Goal: Task Accomplishment & Management: Manage account settings

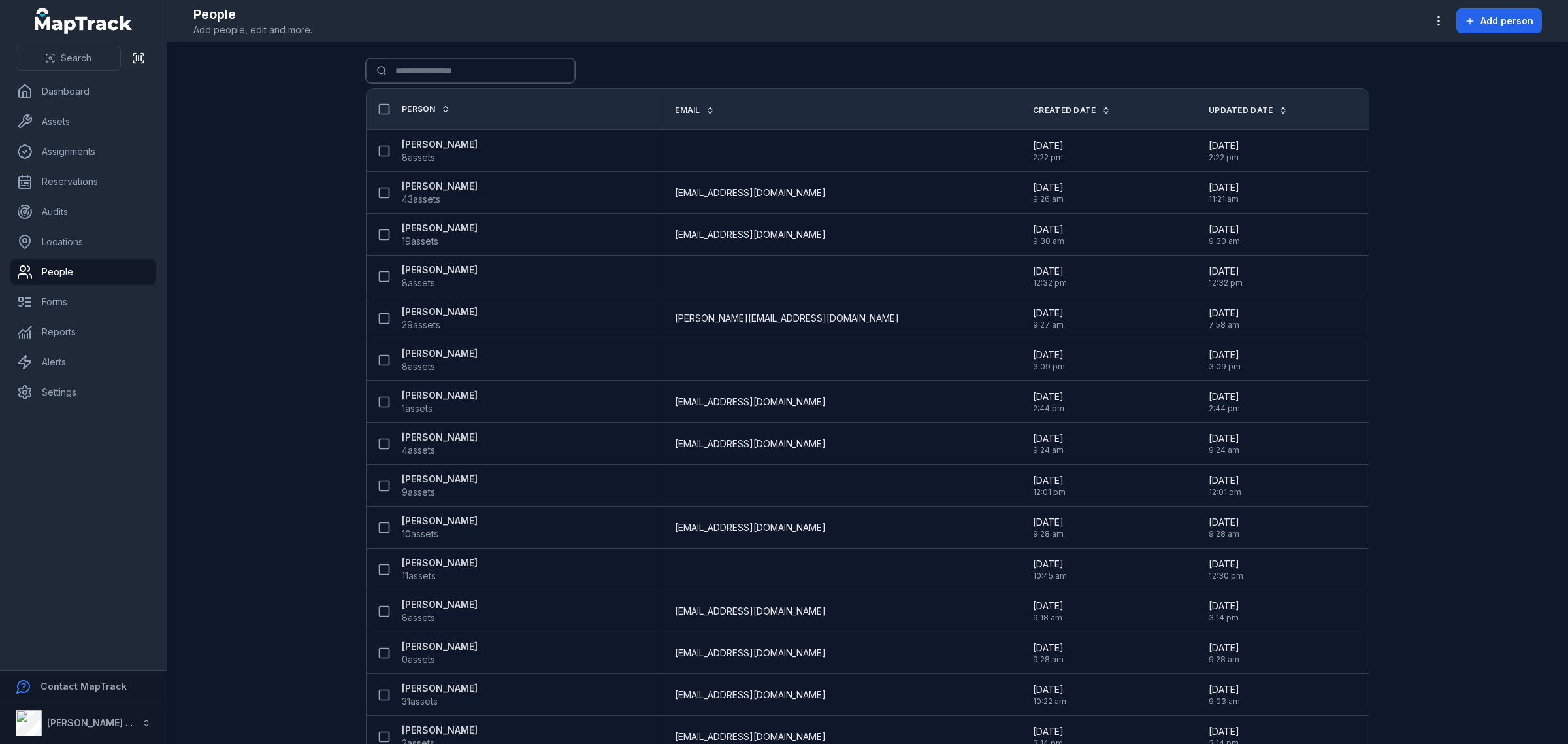
click at [447, 66] on input "Search for people" at bounding box center [471, 70] width 209 height 24
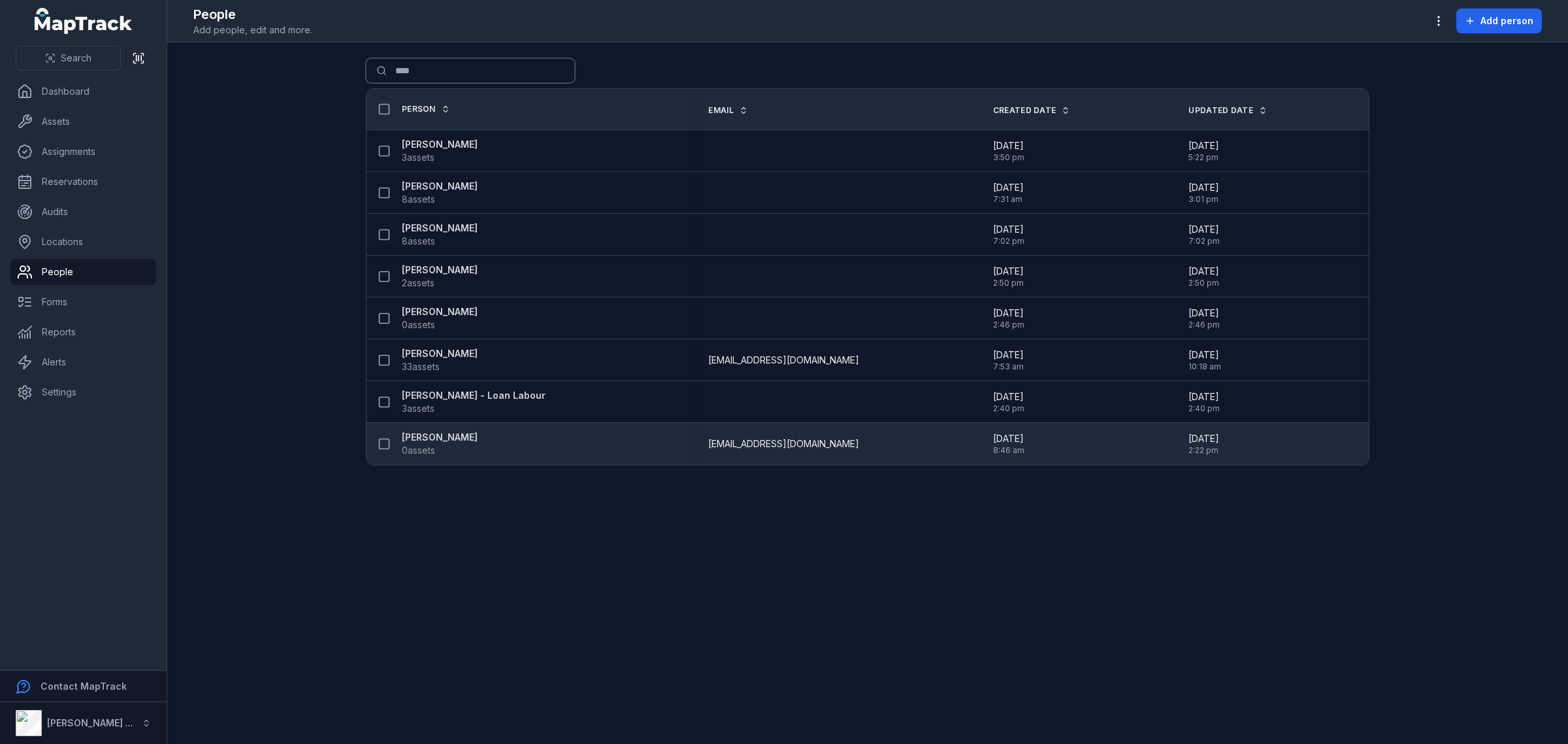
type input "****"
click at [448, 440] on strong "[PERSON_NAME]" at bounding box center [439, 437] width 75 height 13
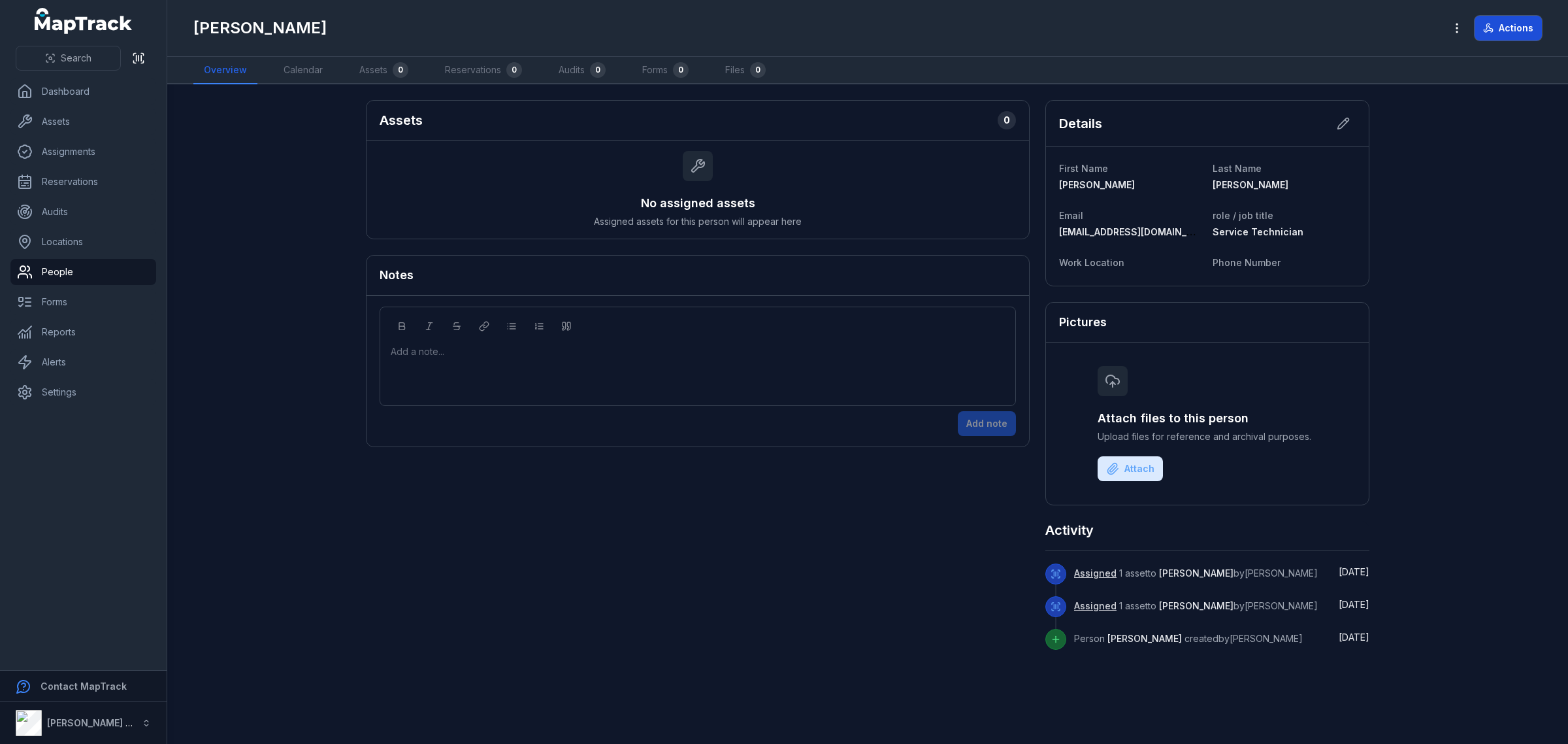
click at [1497, 26] on button "Actions" at bounding box center [1508, 27] width 68 height 24
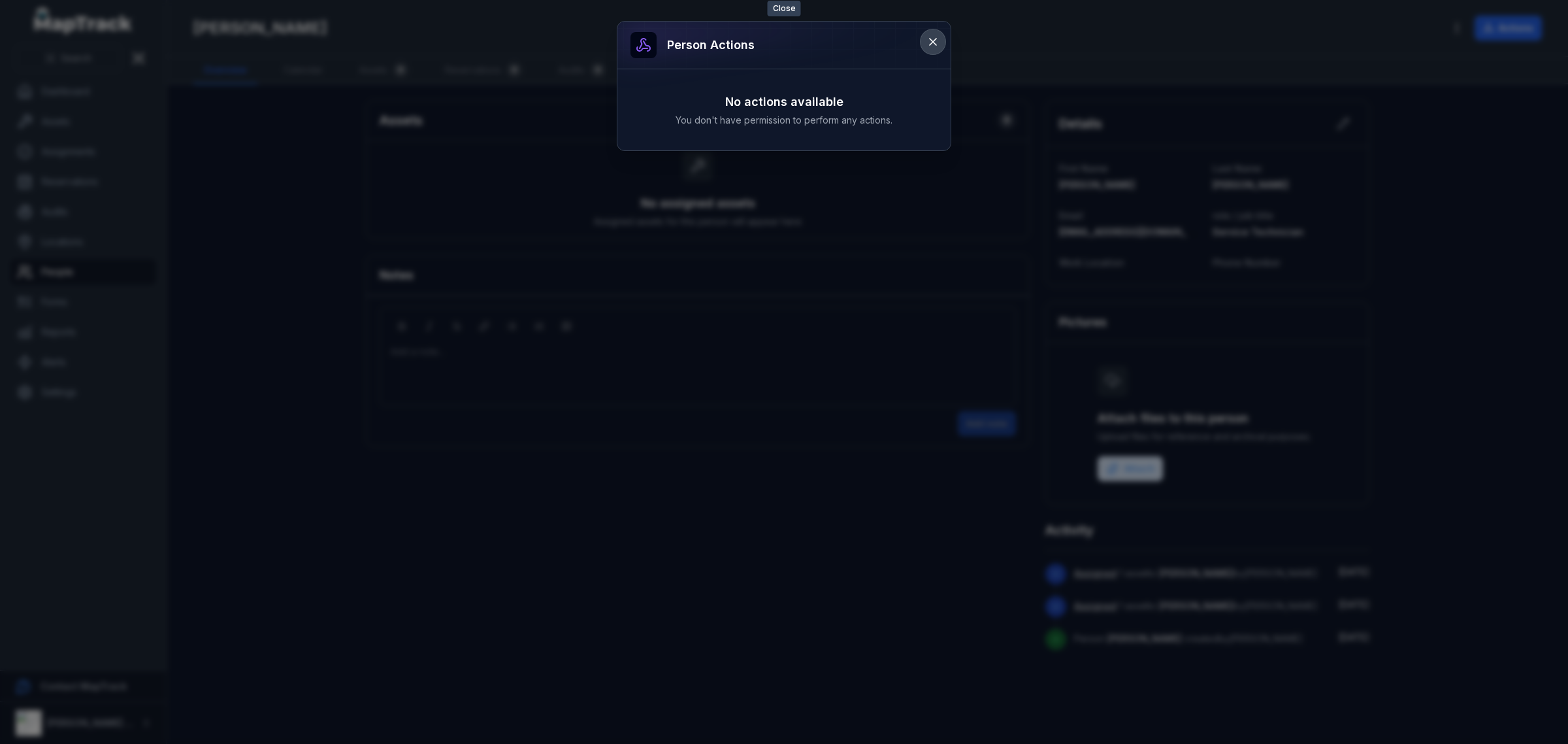
click at [928, 40] on icon at bounding box center [933, 41] width 13 height 13
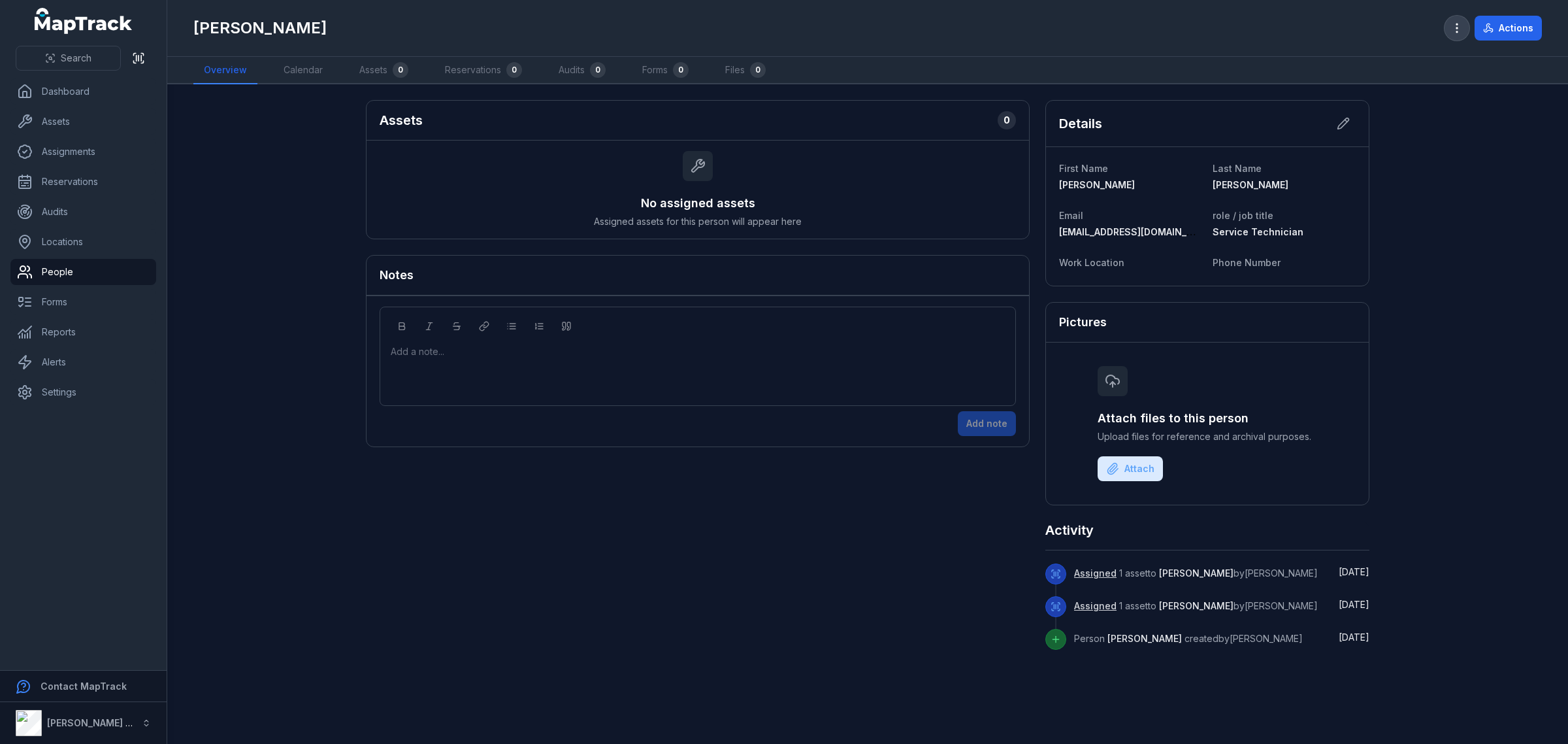
click at [1453, 26] on icon "button" at bounding box center [1456, 27] width 13 height 13
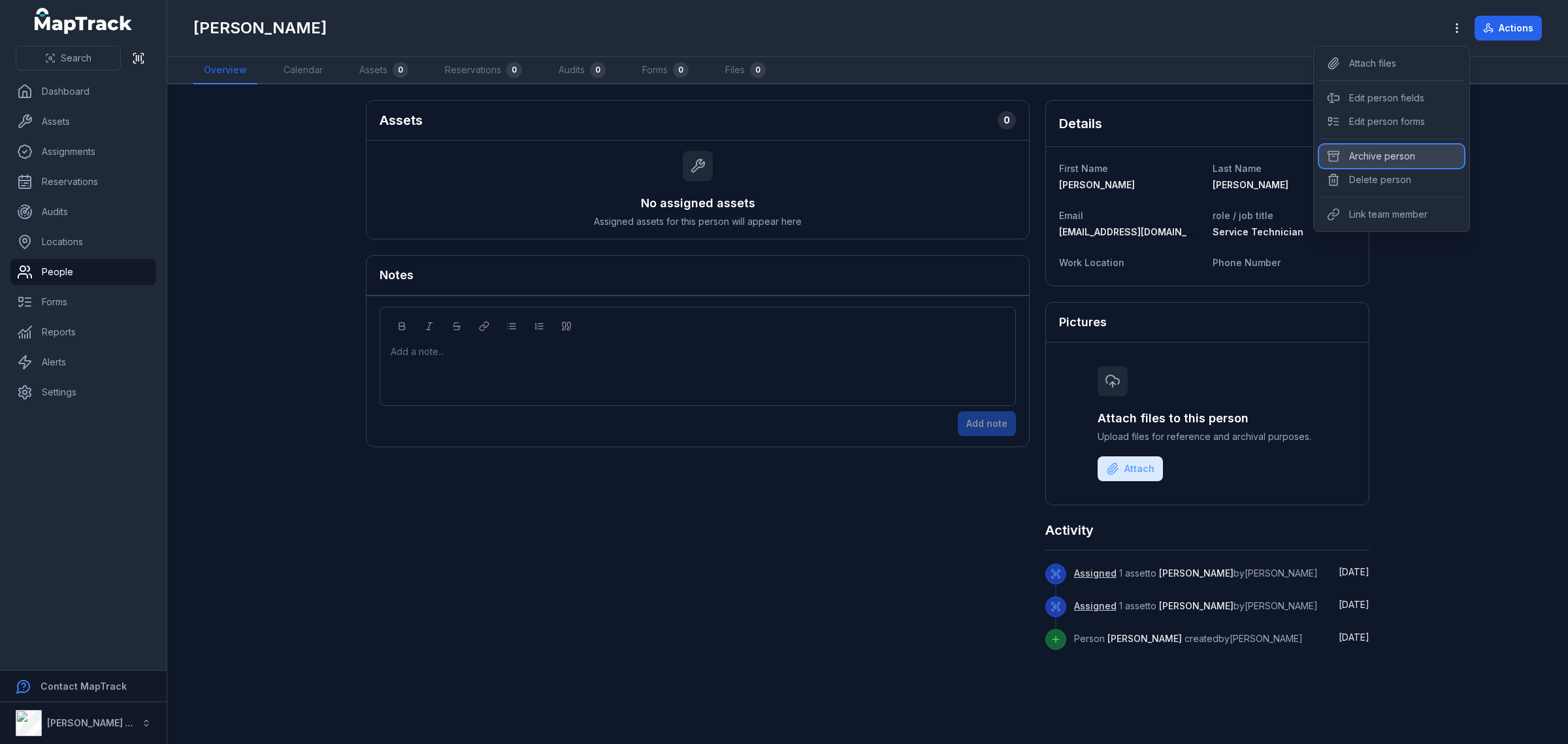
click at [1405, 153] on div "Archive person" at bounding box center [1392, 157] width 145 height 23
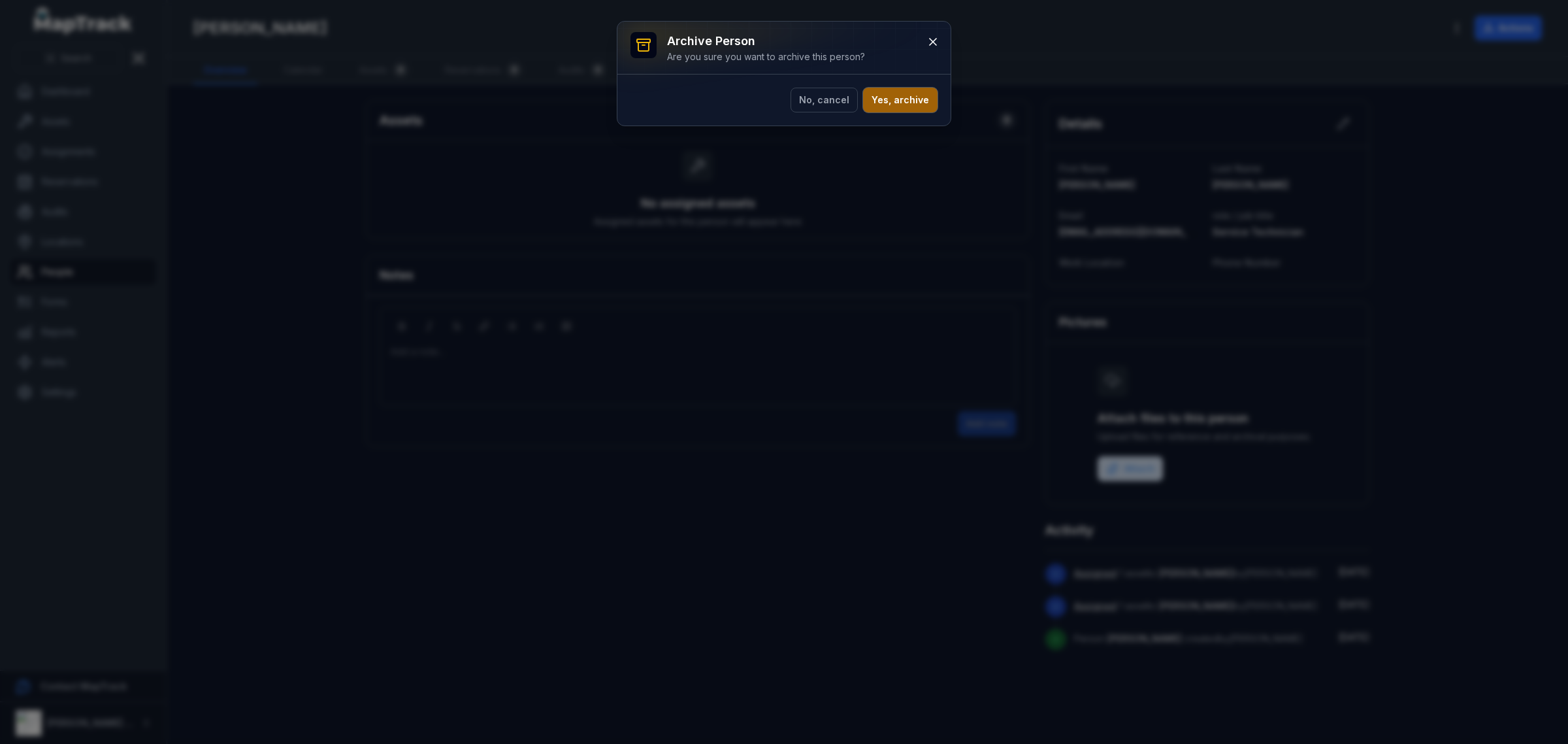
click at [909, 99] on button "Yes, archive" at bounding box center [900, 99] width 74 height 24
